Goal: Information Seeking & Learning: Find contact information

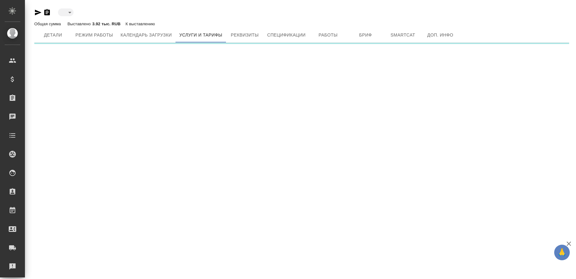
type input "inactive"
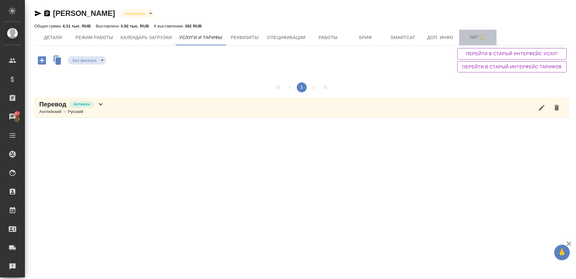
click at [468, 35] on span "Чат" at bounding box center [478, 37] width 30 height 8
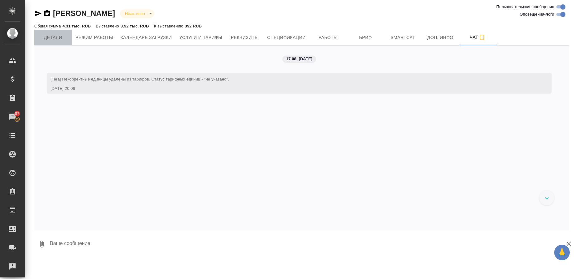
click at [48, 41] on button "Детали" at bounding box center [52, 38] width 37 height 16
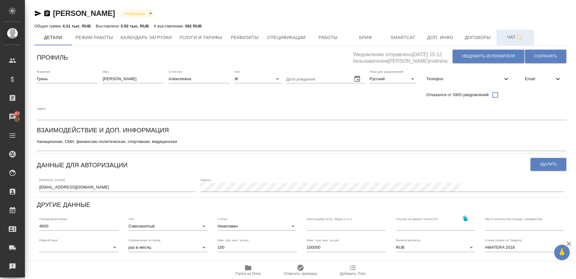
click at [514, 42] on button "Чат" at bounding box center [515, 38] width 37 height 16
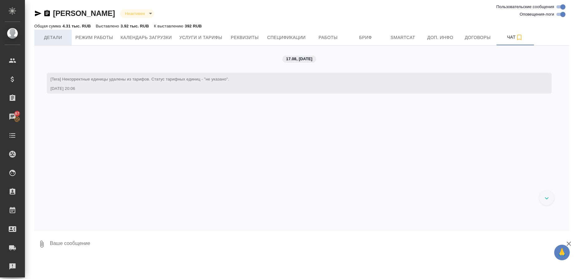
click at [43, 41] on span "Детали" at bounding box center [53, 38] width 30 height 8
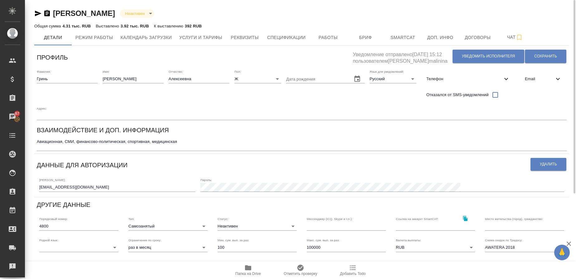
click at [529, 77] on span "Email" at bounding box center [539, 79] width 29 height 6
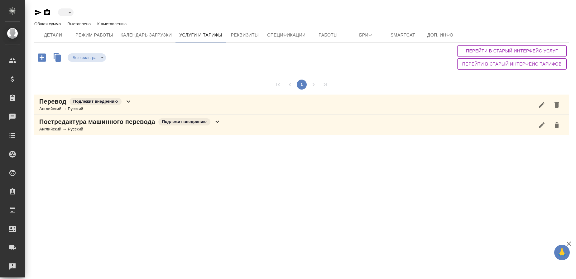
type input "toBeImplemented"
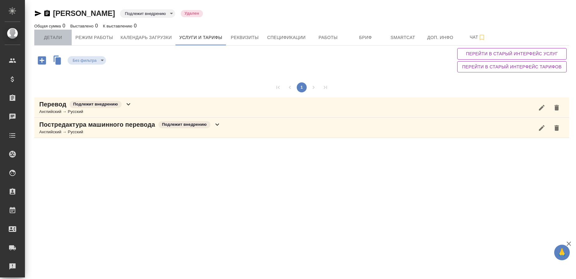
click at [58, 34] on span "Детали" at bounding box center [53, 38] width 30 height 8
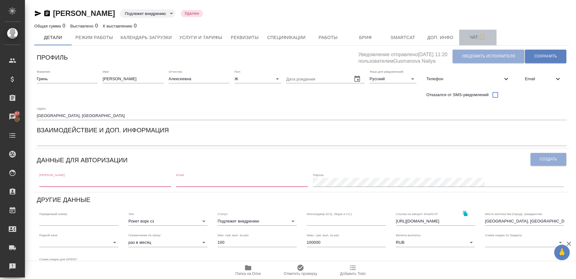
click at [476, 37] on span "Чат" at bounding box center [478, 37] width 30 height 8
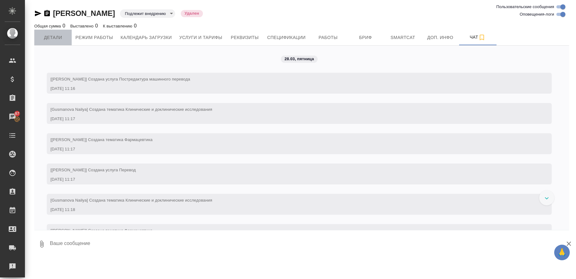
click at [56, 42] on button "Детали" at bounding box center [52, 38] width 37 height 16
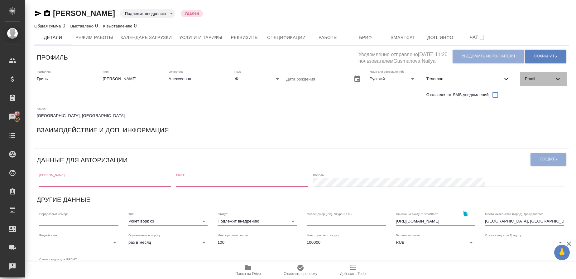
click at [549, 79] on span "Email" at bounding box center [539, 79] width 29 height 6
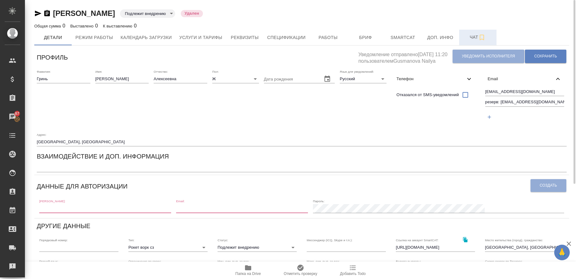
click at [473, 38] on span "Чат" at bounding box center [478, 37] width 30 height 8
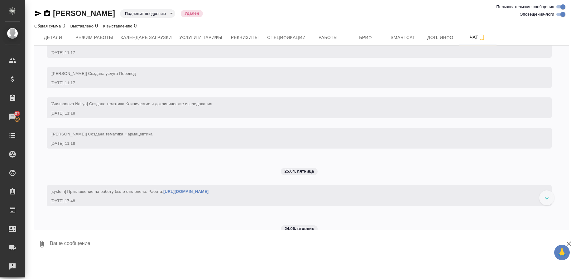
scroll to position [96, 0]
click at [57, 41] on span "Детали" at bounding box center [53, 38] width 30 height 8
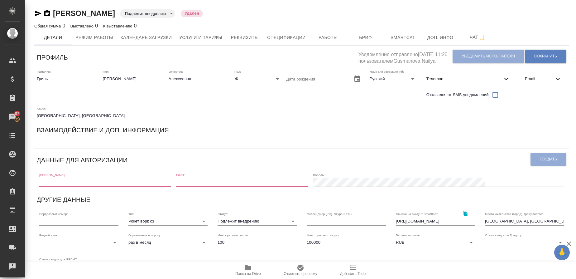
click at [543, 81] on span "Email" at bounding box center [539, 79] width 29 height 6
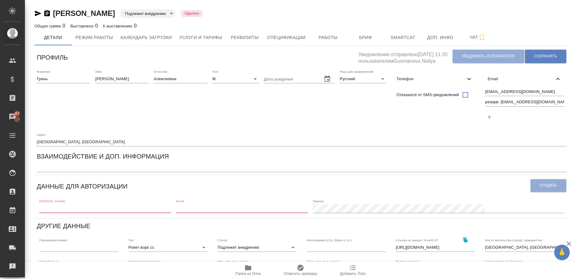
click at [199, 14] on p "Удален" at bounding box center [192, 13] width 15 height 6
click at [35, 13] on icon "button" at bounding box center [37, 13] width 7 height 7
click at [331, 41] on span "Работы" at bounding box center [328, 38] width 30 height 8
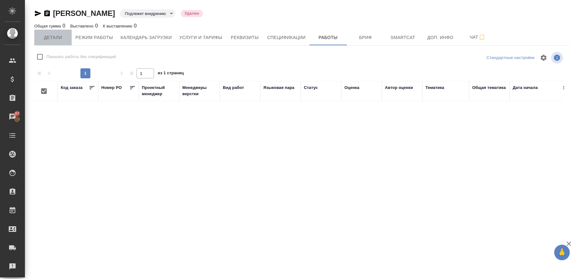
click at [50, 40] on span "Детали" at bounding box center [53, 38] width 30 height 8
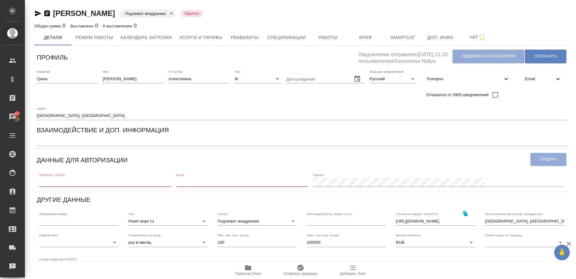
click at [38, 13] on icon "button" at bounding box center [38, 14] width 7 height 6
click at [199, 16] on p "Удален" at bounding box center [192, 13] width 15 height 6
click at [207, 14] on body "🙏 .cls-1 fill:#fff; AWATERA Gusmanova Nailya Клиенты Спецификации Заказы 87 Чат…" at bounding box center [288, 139] width 576 height 279
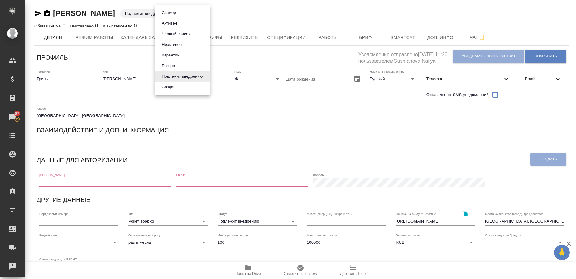
click at [231, 20] on div at bounding box center [288, 139] width 576 height 279
